Goal: Transaction & Acquisition: Purchase product/service

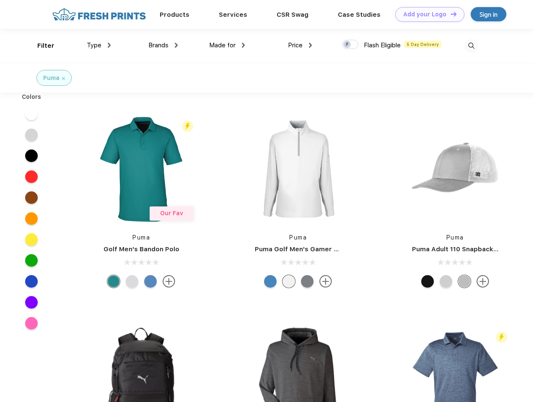
click at [427, 14] on link "Add your Logo Design Tool" at bounding box center [429, 14] width 69 height 15
click at [0, 0] on div "Design Tool" at bounding box center [0, 0] width 0 height 0
click at [450, 14] on link "Add your Logo Design Tool" at bounding box center [429, 14] width 69 height 15
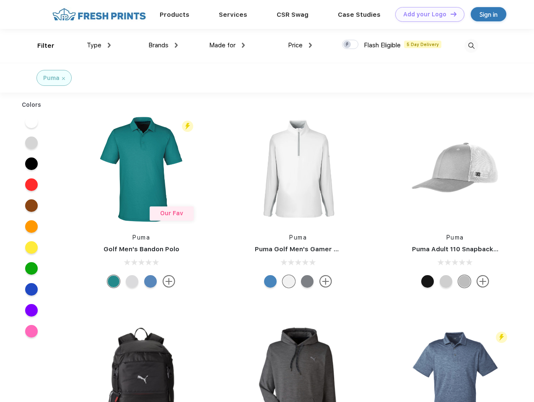
click at [40, 46] on div "Filter" at bounding box center [45, 46] width 17 height 10
click at [99, 45] on span "Type" at bounding box center [94, 45] width 15 height 8
click at [163, 45] on span "Brands" at bounding box center [158, 45] width 20 height 8
click at [227, 45] on span "Made for" at bounding box center [222, 45] width 26 height 8
click at [300, 45] on span "Price" at bounding box center [295, 45] width 15 height 8
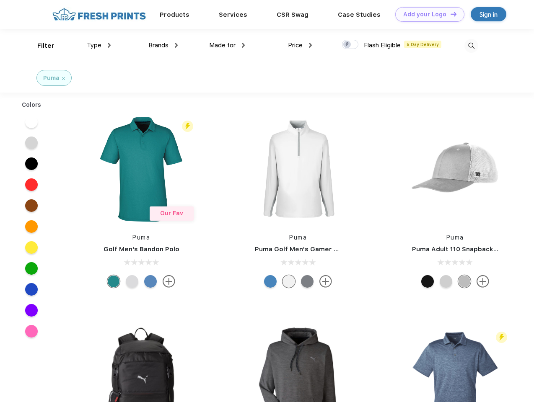
click at [350, 45] on div at bounding box center [350, 44] width 16 height 9
click at [347, 45] on input "checkbox" at bounding box center [344, 41] width 5 height 5
click at [471, 46] on img at bounding box center [471, 46] width 14 height 14
